Goal: Find specific page/section: Find specific page/section

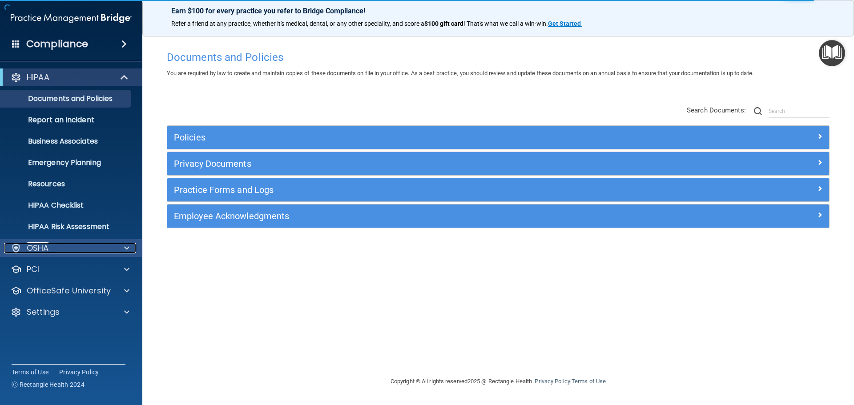
click at [54, 250] on div "OSHA" at bounding box center [59, 248] width 110 height 11
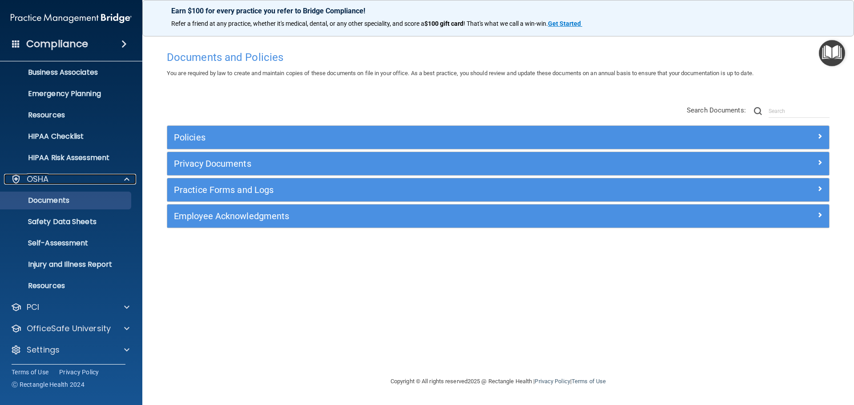
scroll to position [71, 0]
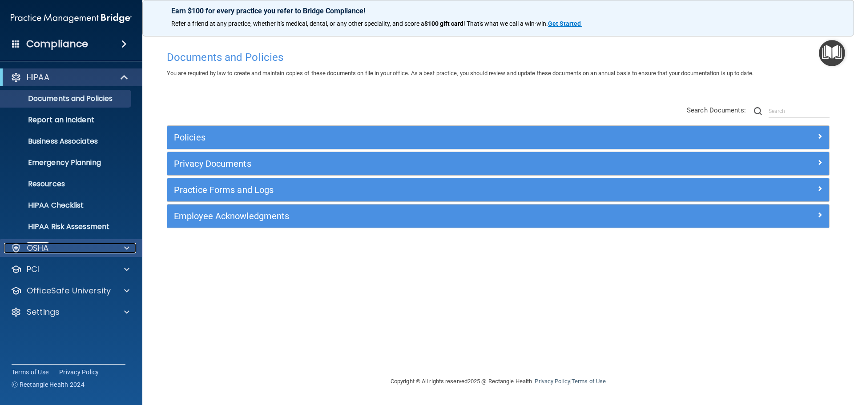
click at [65, 250] on div "OSHA" at bounding box center [59, 248] width 110 height 11
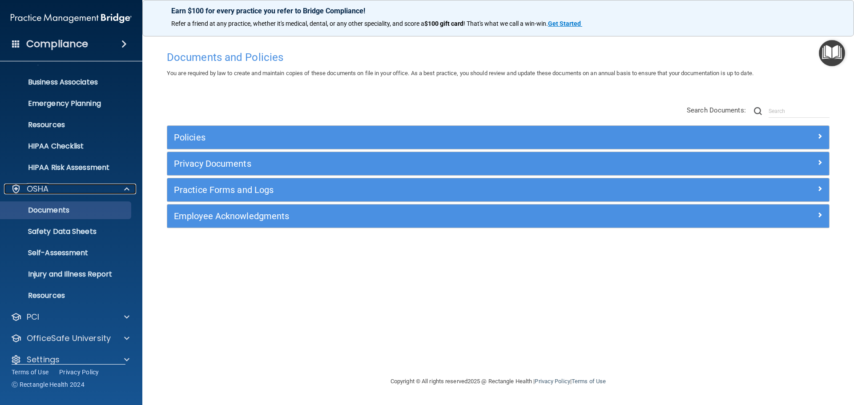
scroll to position [71, 0]
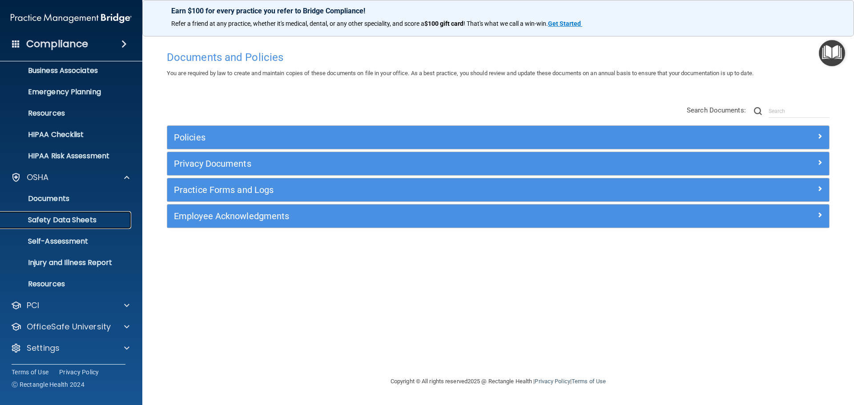
click at [72, 221] on p "Safety Data Sheets" at bounding box center [66, 220] width 121 height 9
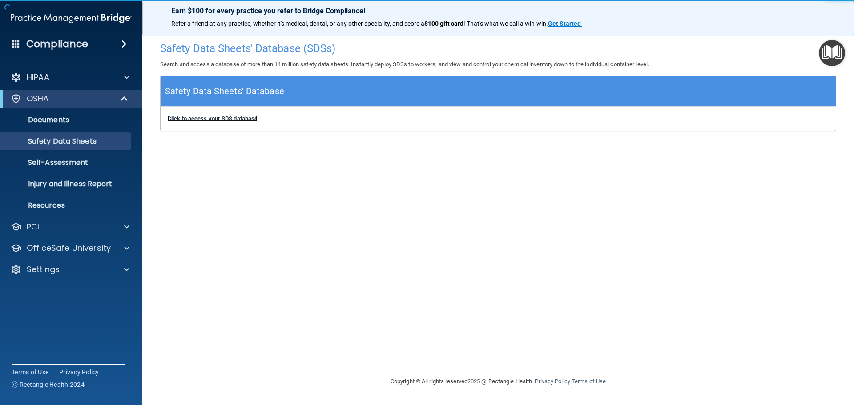
click at [229, 116] on b "Click to access your SDS database" at bounding box center [212, 118] width 90 height 7
